Goal: Navigation & Orientation: Find specific page/section

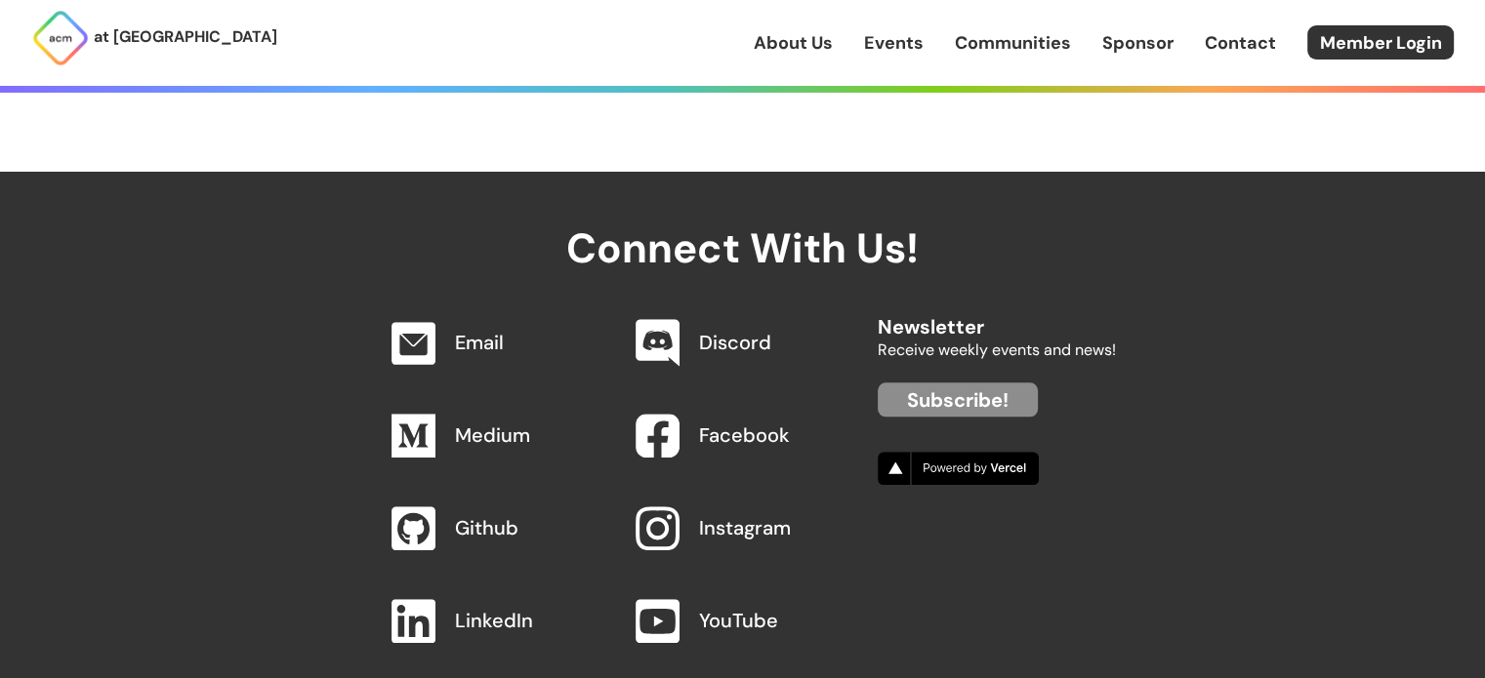
scroll to position [2030, 0]
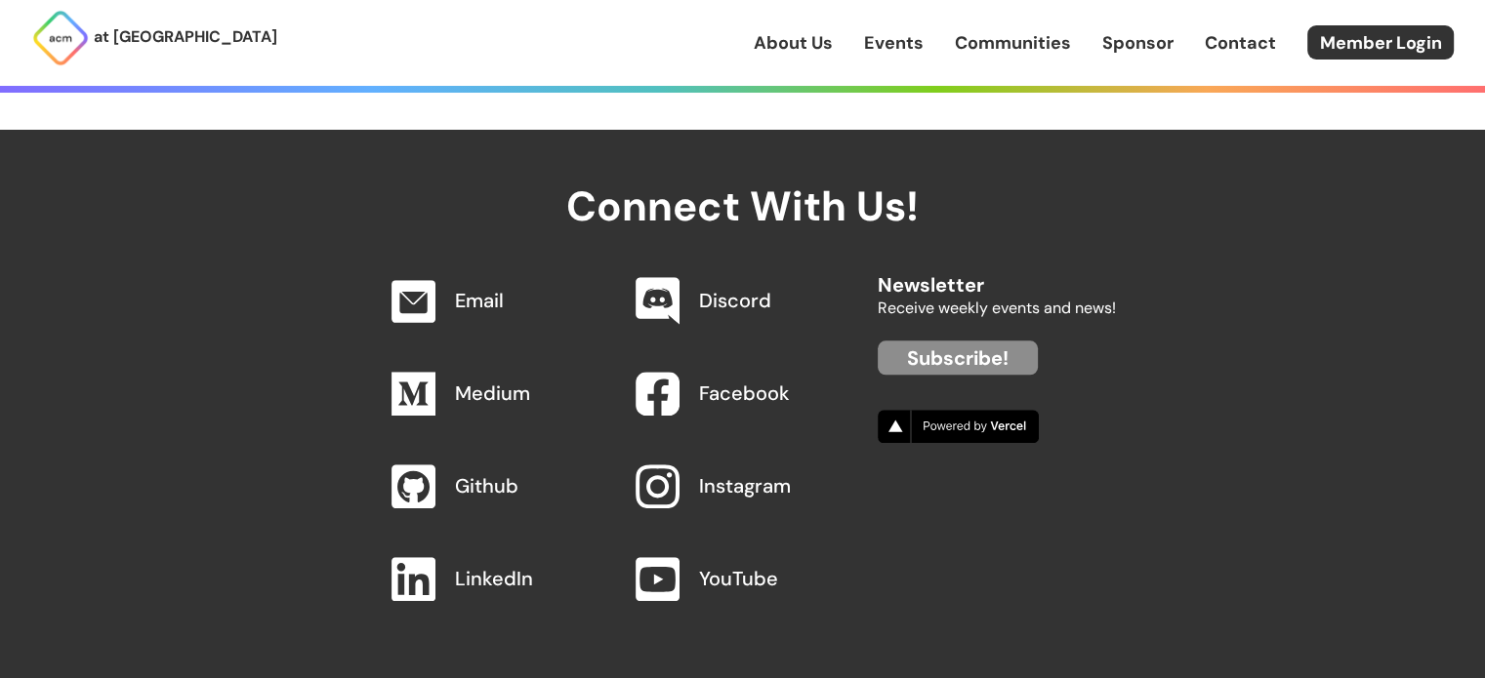
click at [840, 38] on div "About Us Events Communities Sponsor Contact Member Login" at bounding box center [1119, 42] width 731 height 34
click at [810, 38] on link "About Us" at bounding box center [793, 42] width 79 height 25
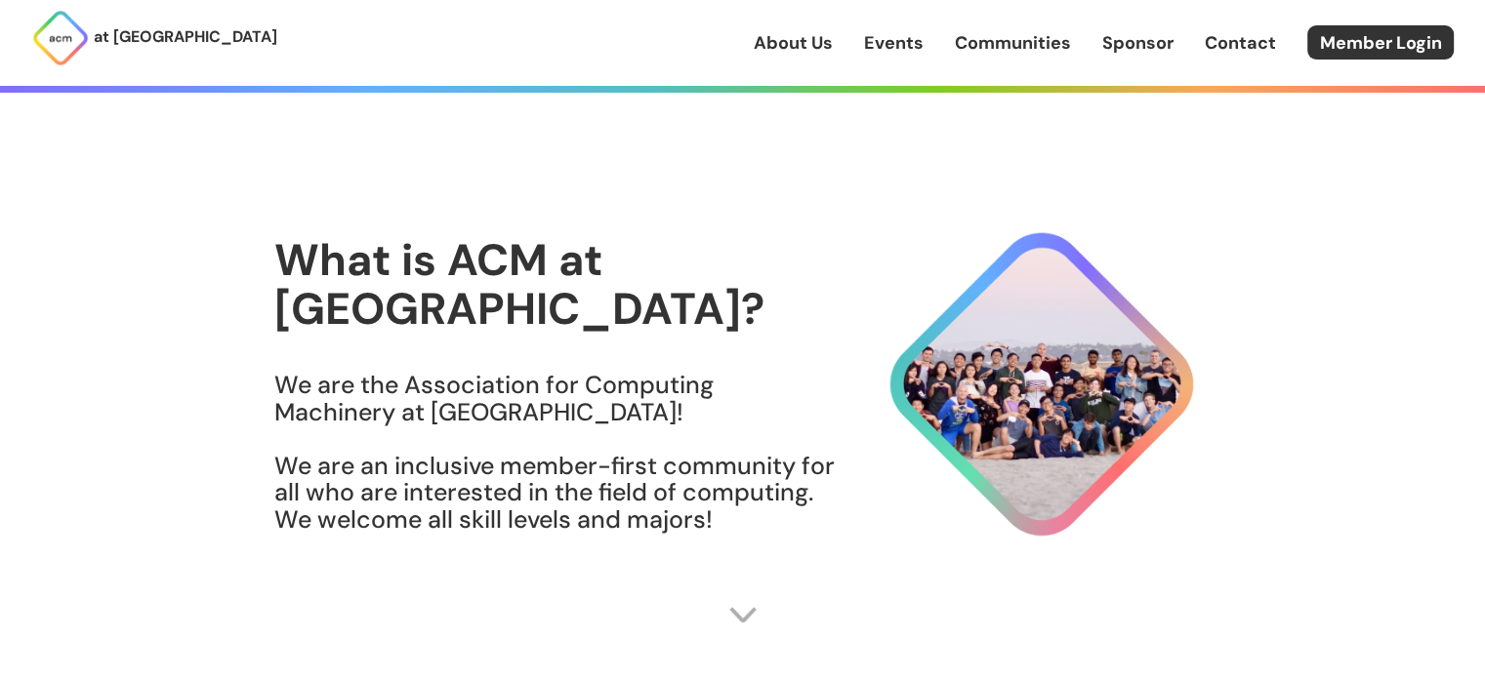
click at [993, 43] on link "Communities" at bounding box center [1013, 42] width 116 height 25
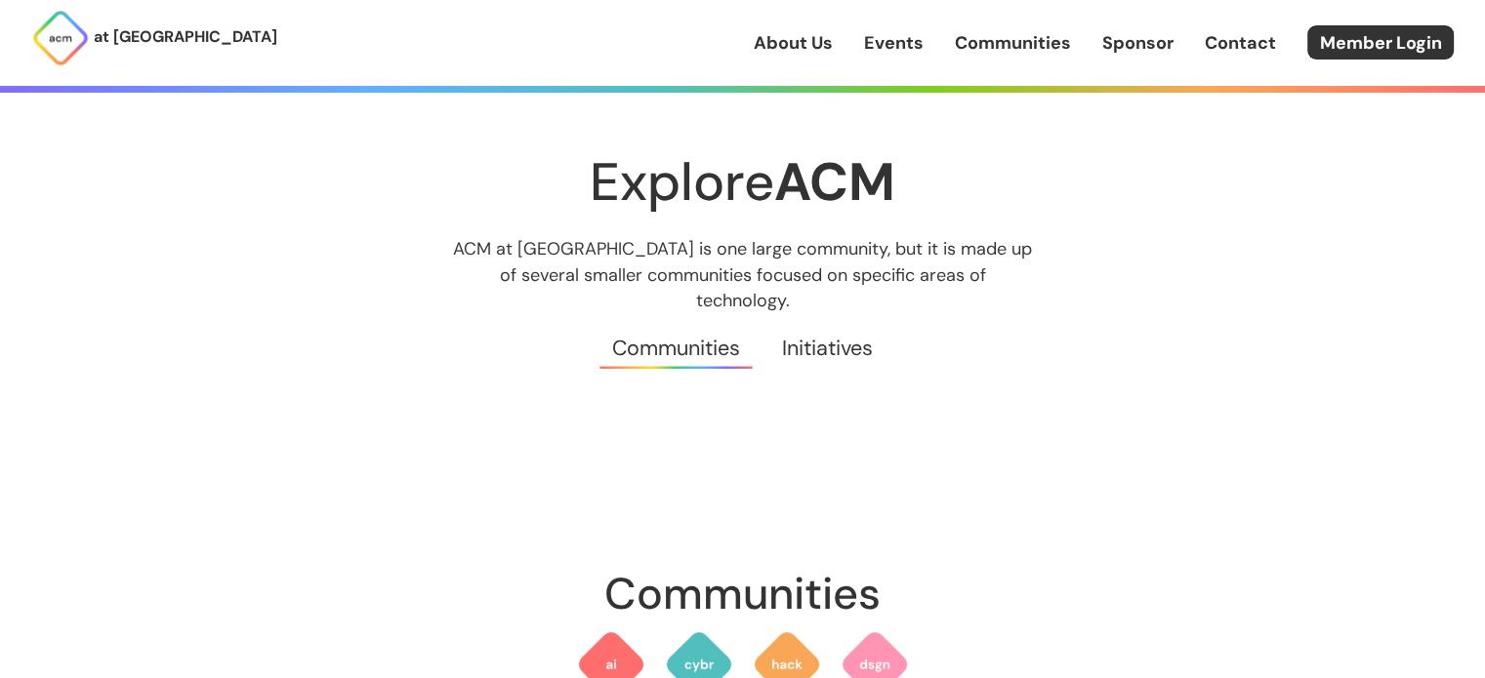
click at [1153, 48] on link "Sponsor" at bounding box center [1137, 42] width 71 height 25
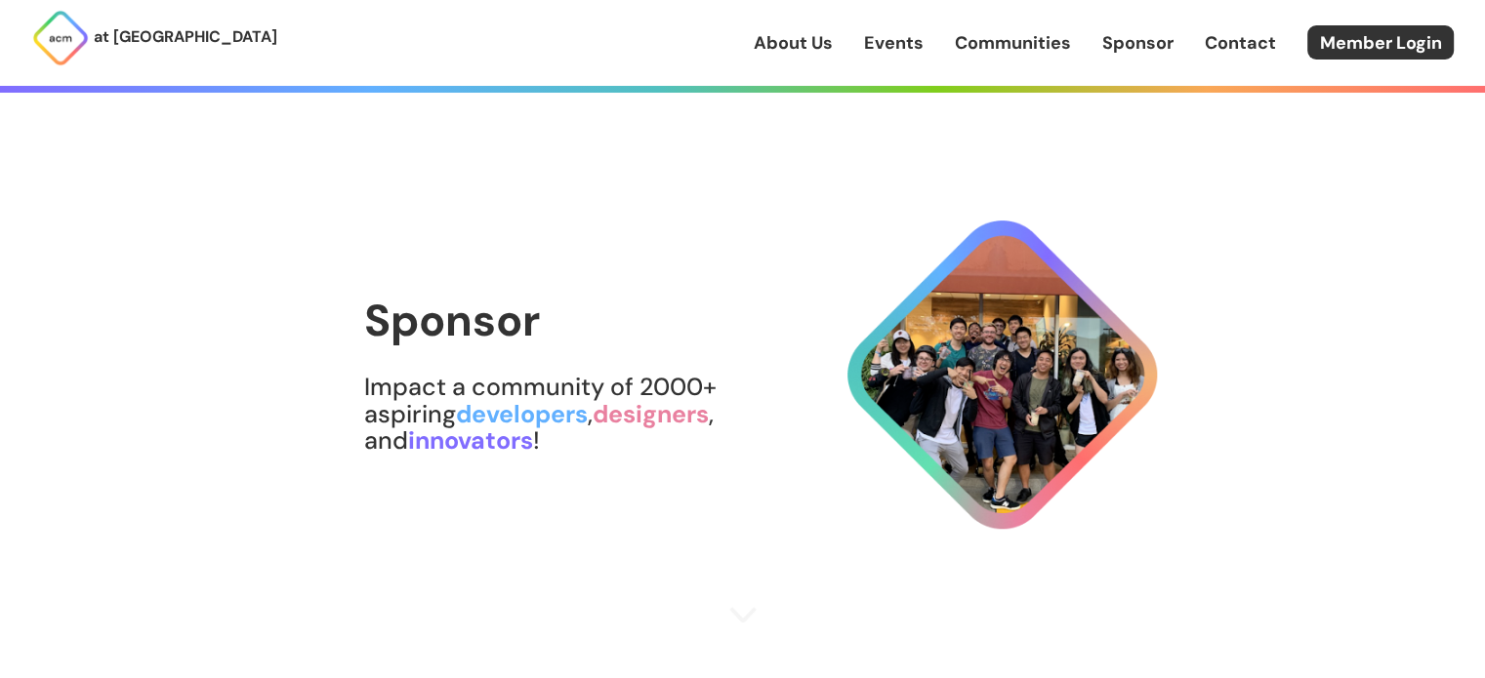
click at [884, 46] on link "Events" at bounding box center [894, 42] width 60 height 25
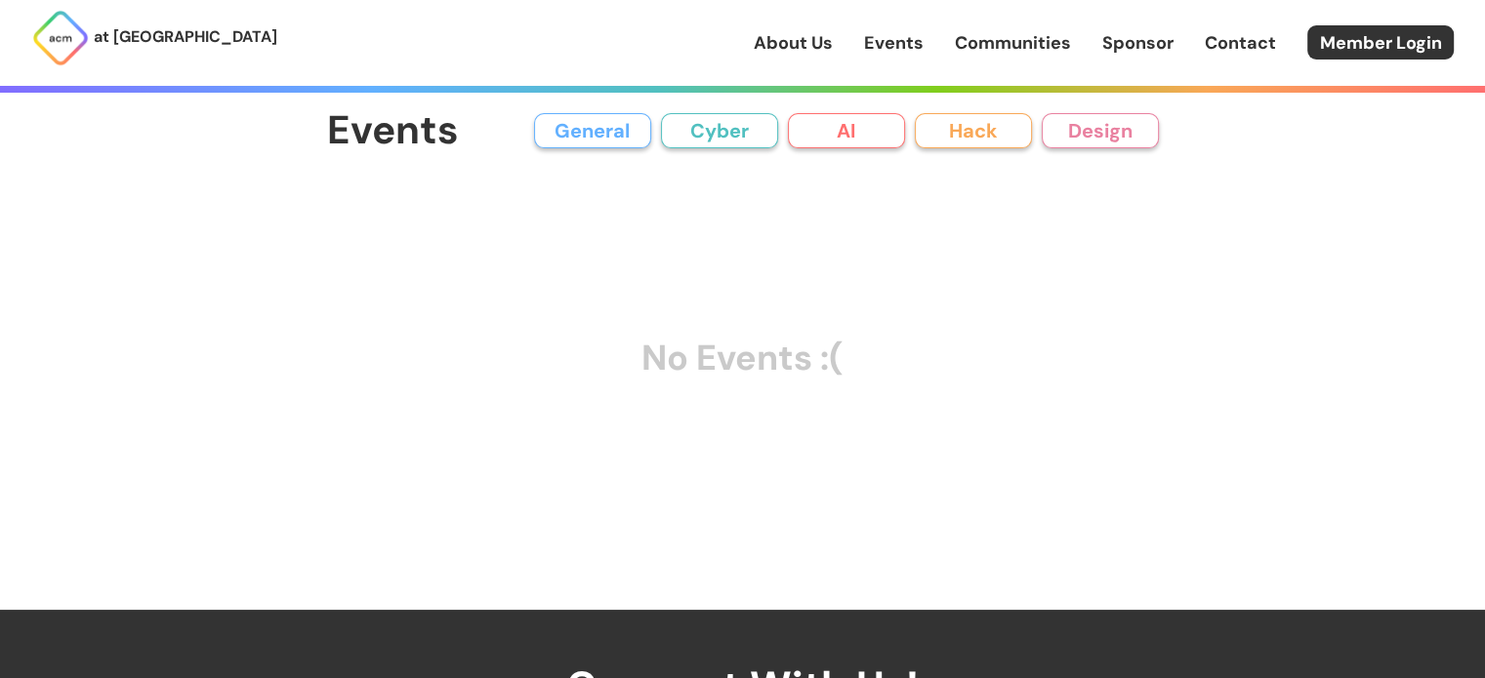
click at [822, 38] on link "About Us" at bounding box center [793, 42] width 79 height 25
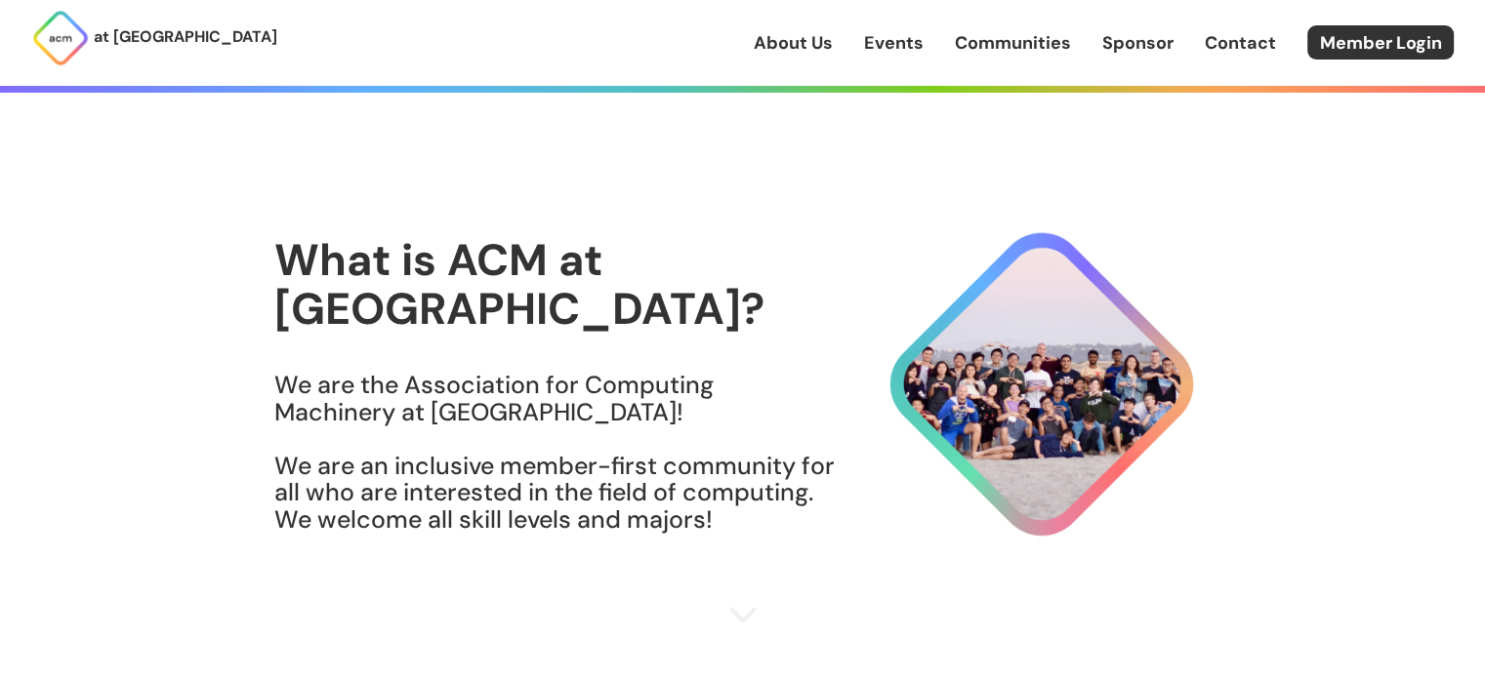
click at [1034, 36] on link "Communities" at bounding box center [1013, 42] width 116 height 25
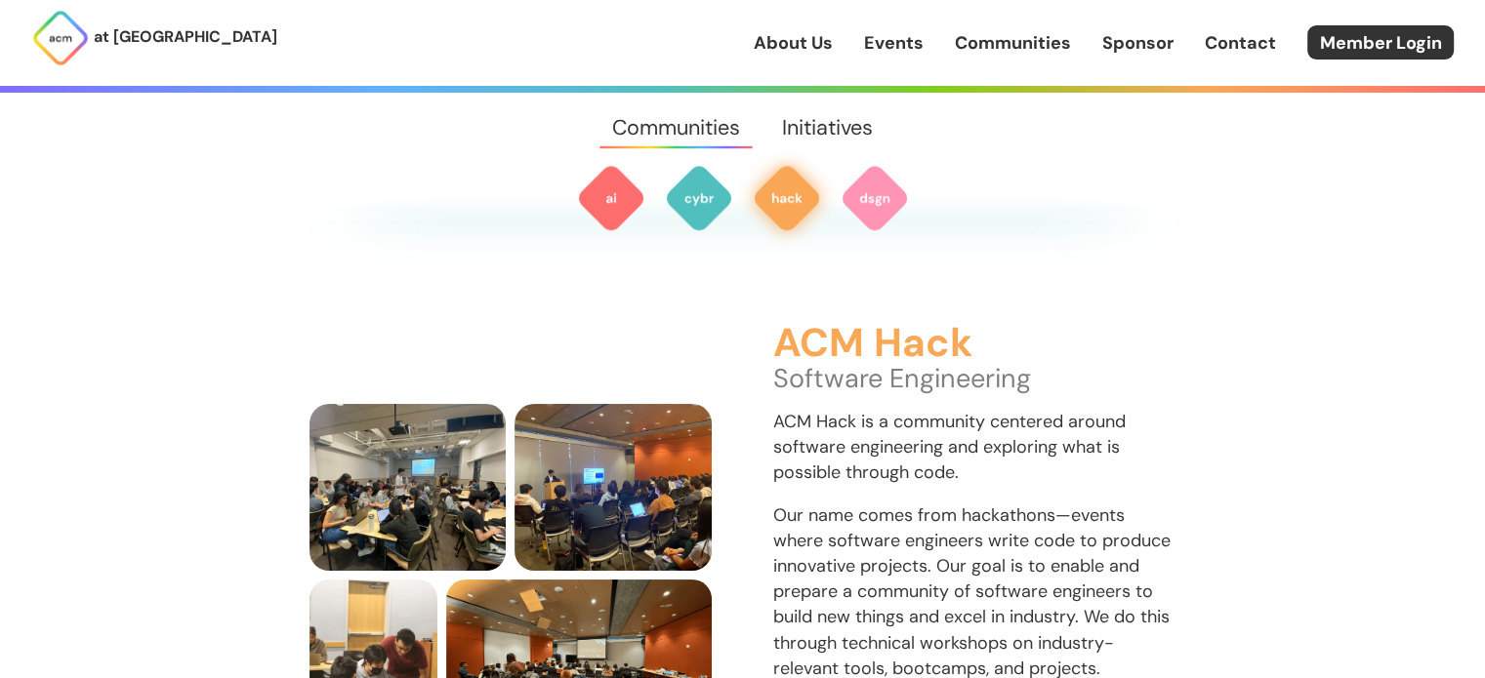
scroll to position [1936, 0]
click at [828, 323] on h3 "ACM Hack" at bounding box center [974, 345] width 403 height 44
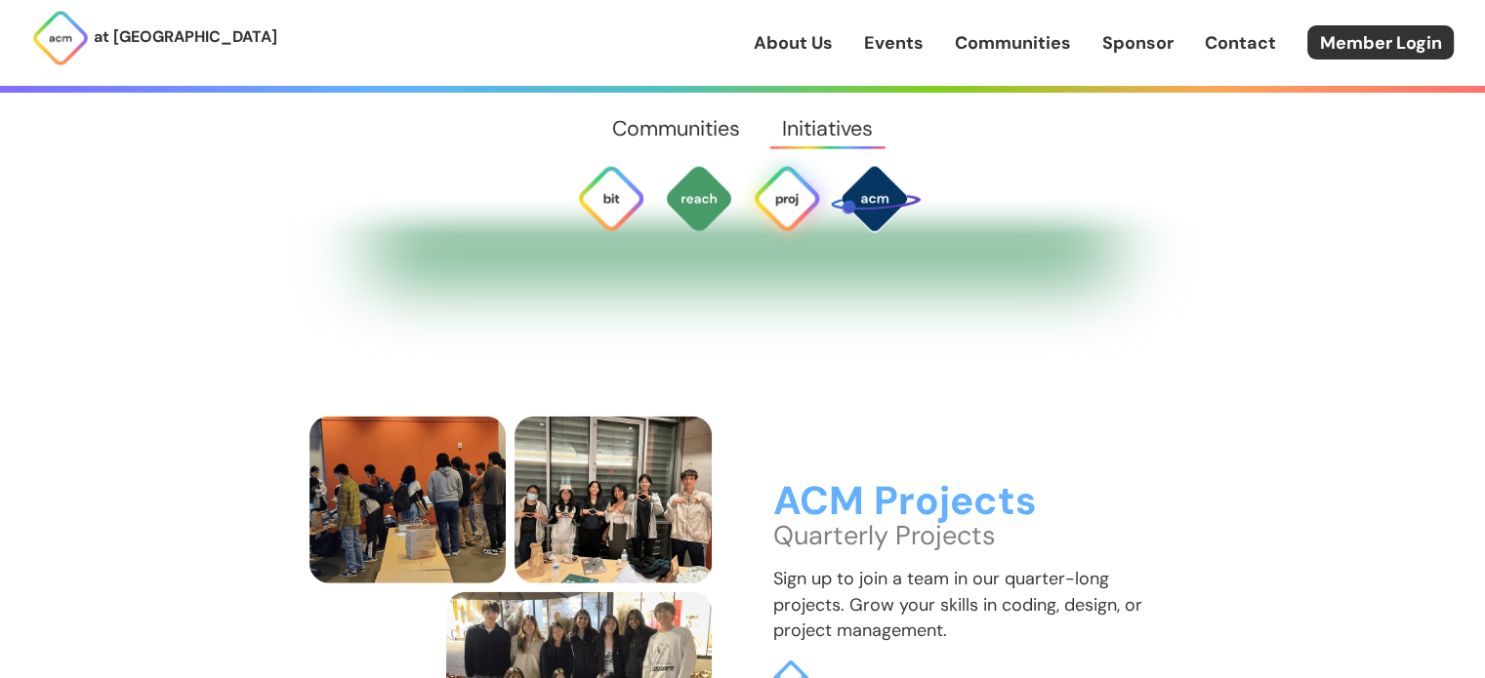
scroll to position [4950, 0]
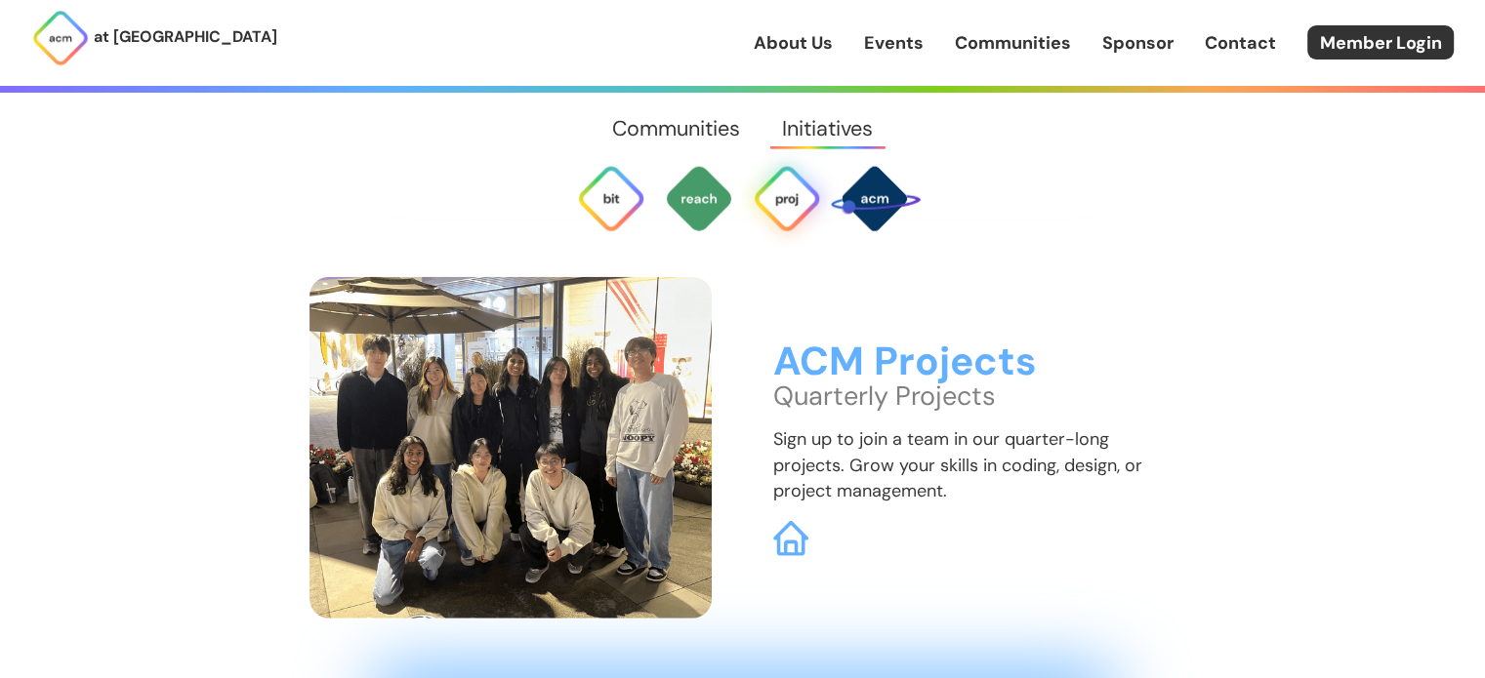
click at [525, 454] on img at bounding box center [510, 448] width 403 height 342
click at [599, 315] on img at bounding box center [510, 448] width 403 height 342
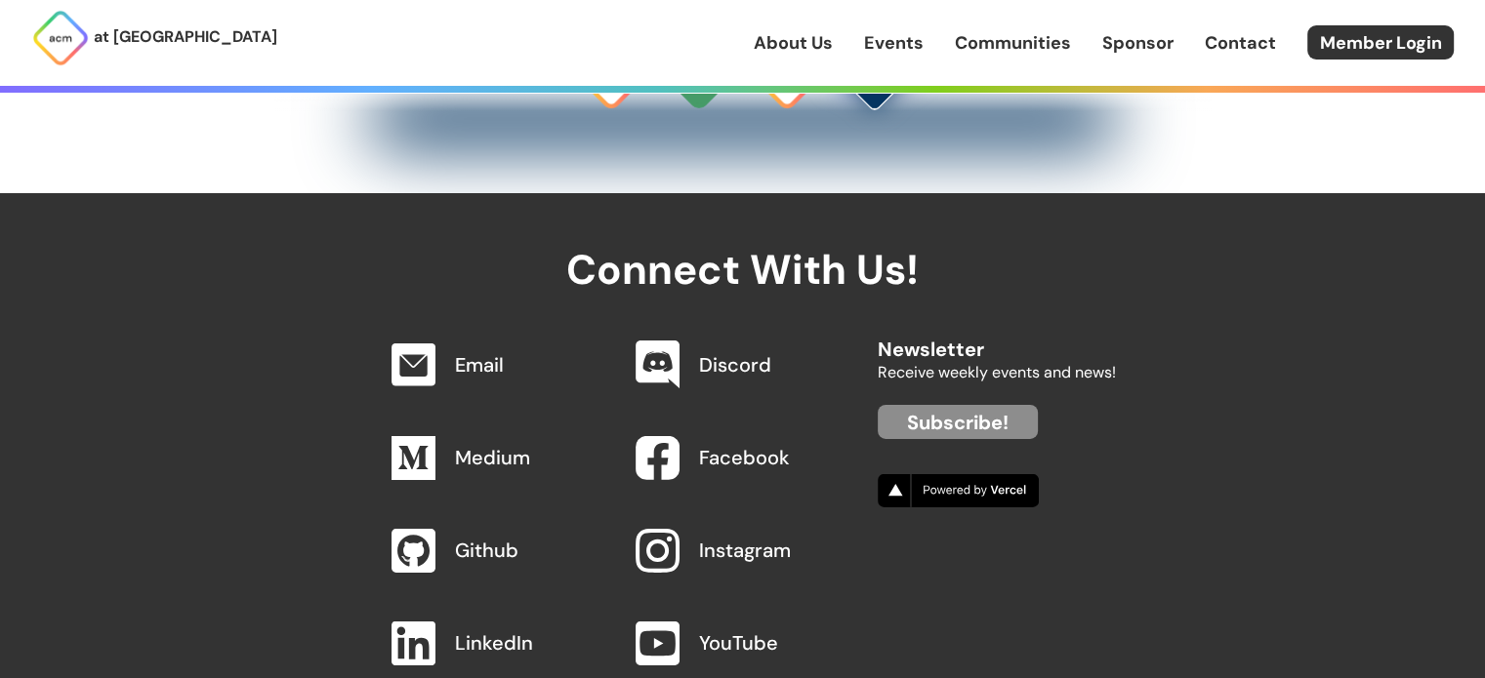
scroll to position [6155, 0]
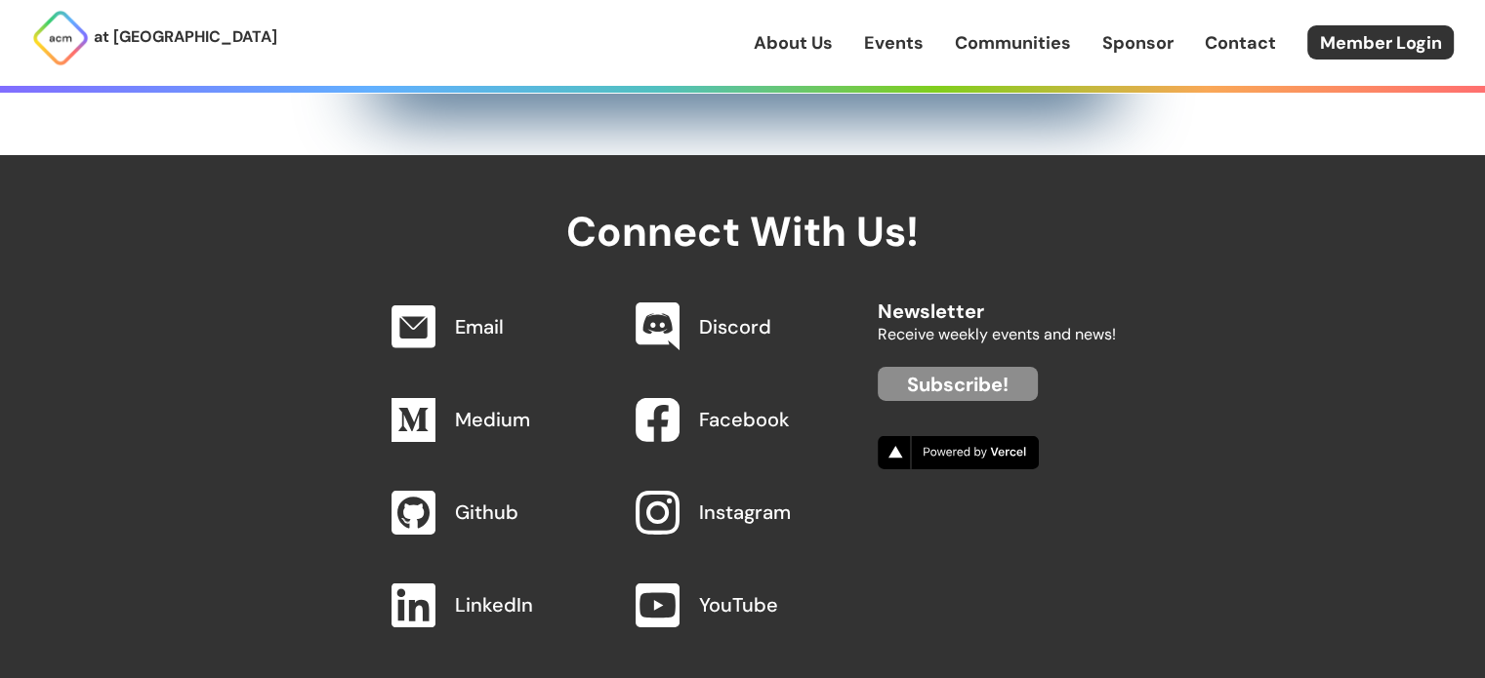
click at [741, 314] on link "Discord" at bounding box center [735, 326] width 72 height 25
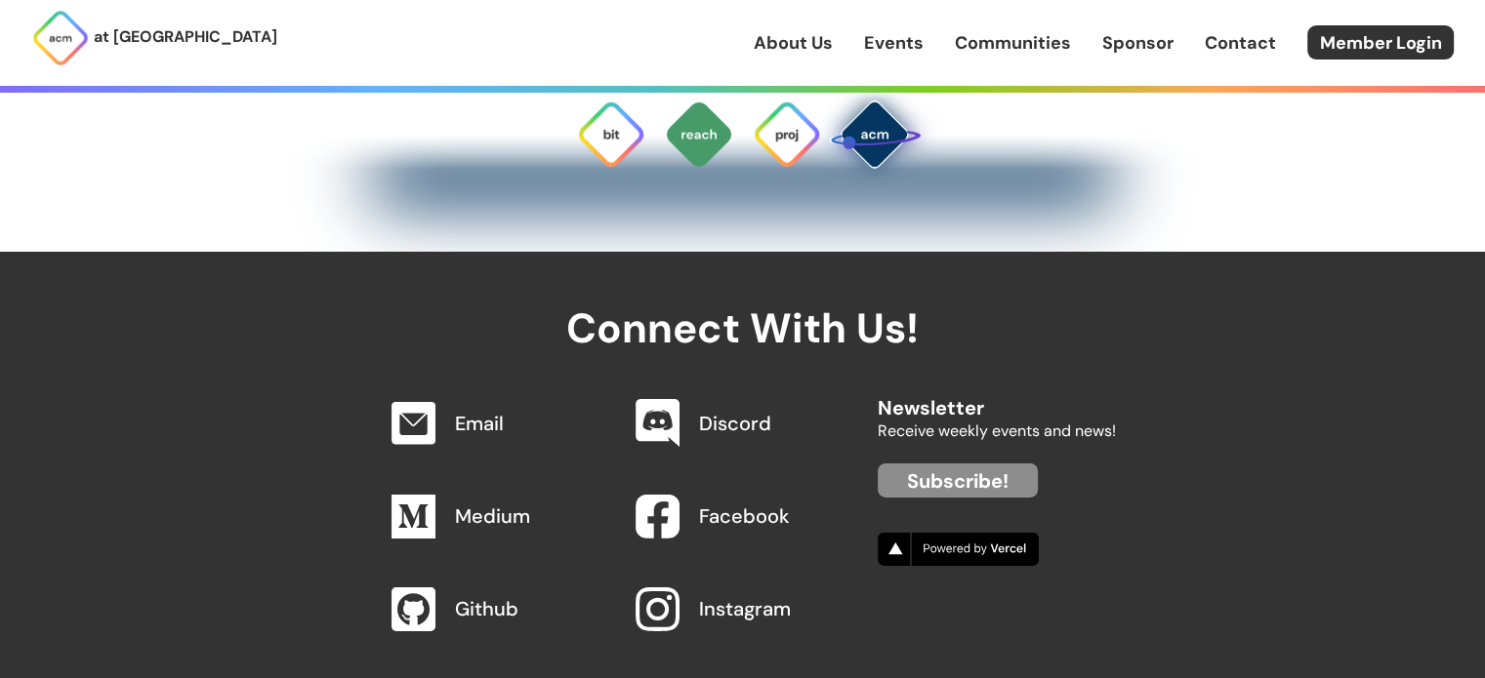
scroll to position [6057, 0]
click at [947, 534] on img at bounding box center [958, 550] width 161 height 33
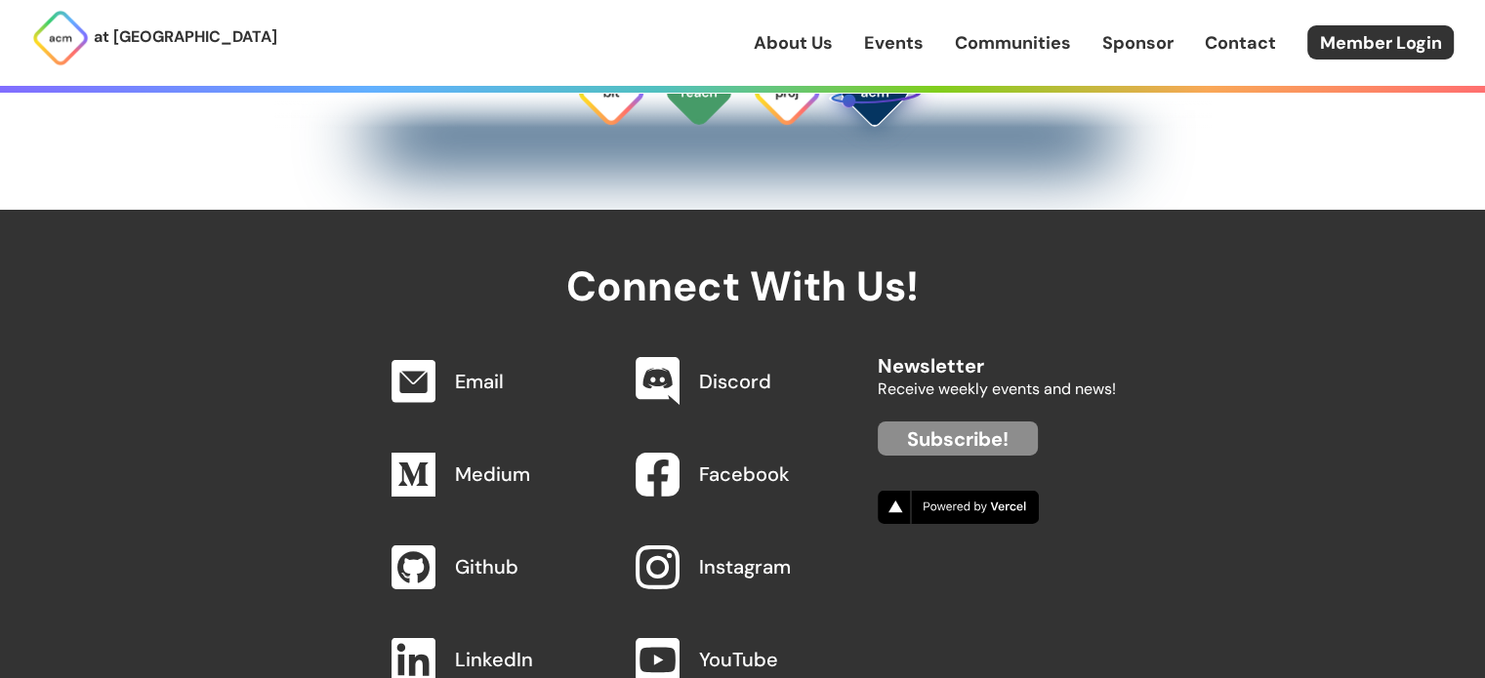
scroll to position [6155, 0]
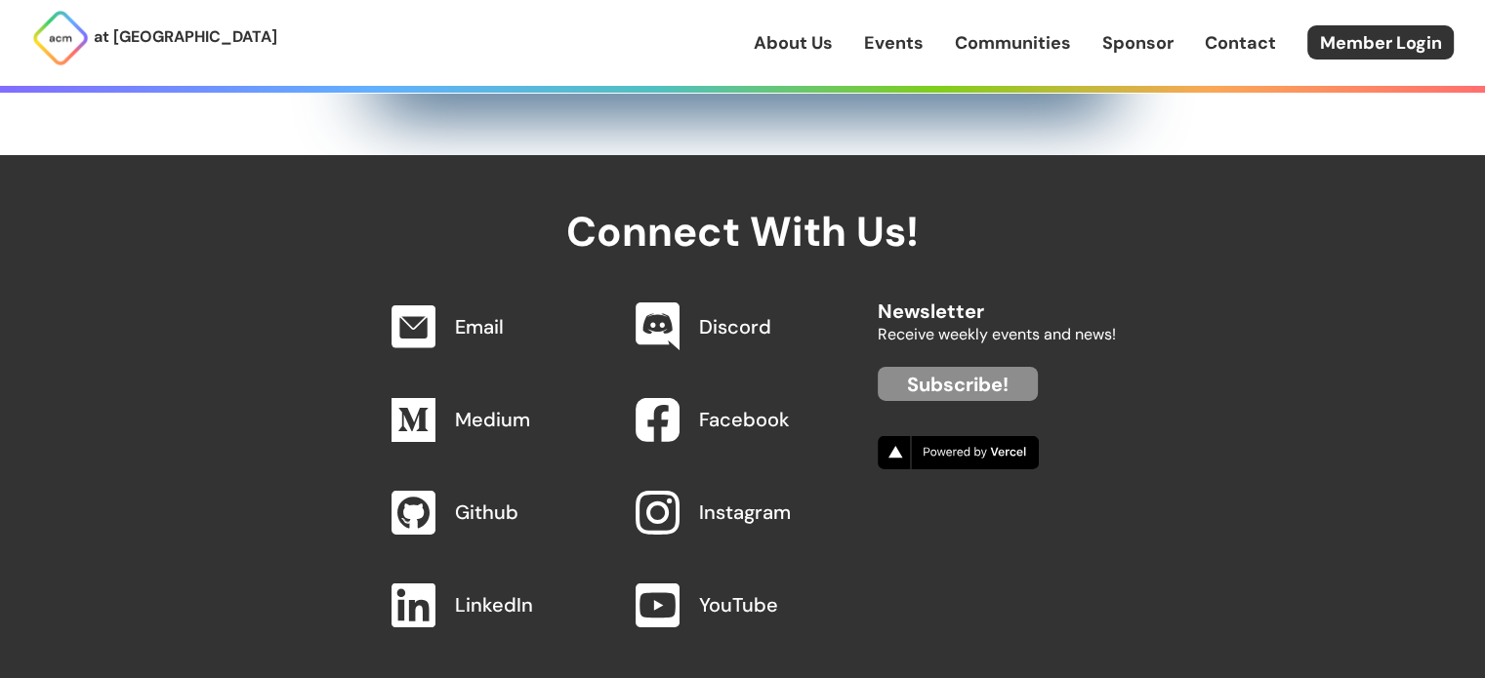
click at [472, 593] on link "LinkedIn" at bounding box center [494, 605] width 78 height 25
